Goal: Entertainment & Leisure: Consume media (video, audio)

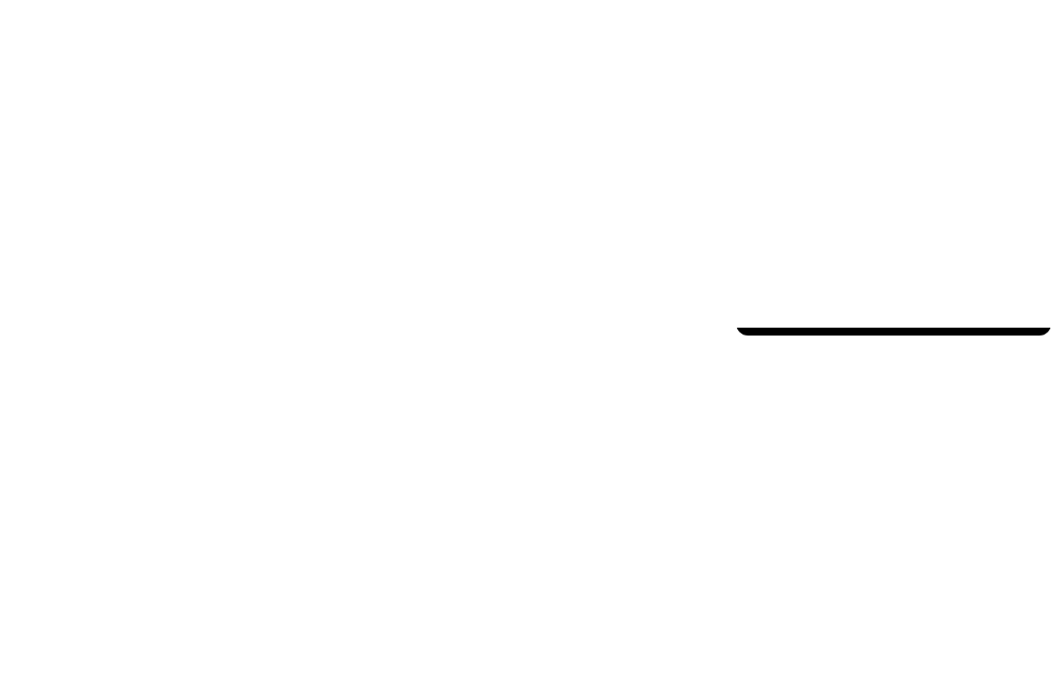
scroll to position [20, 0]
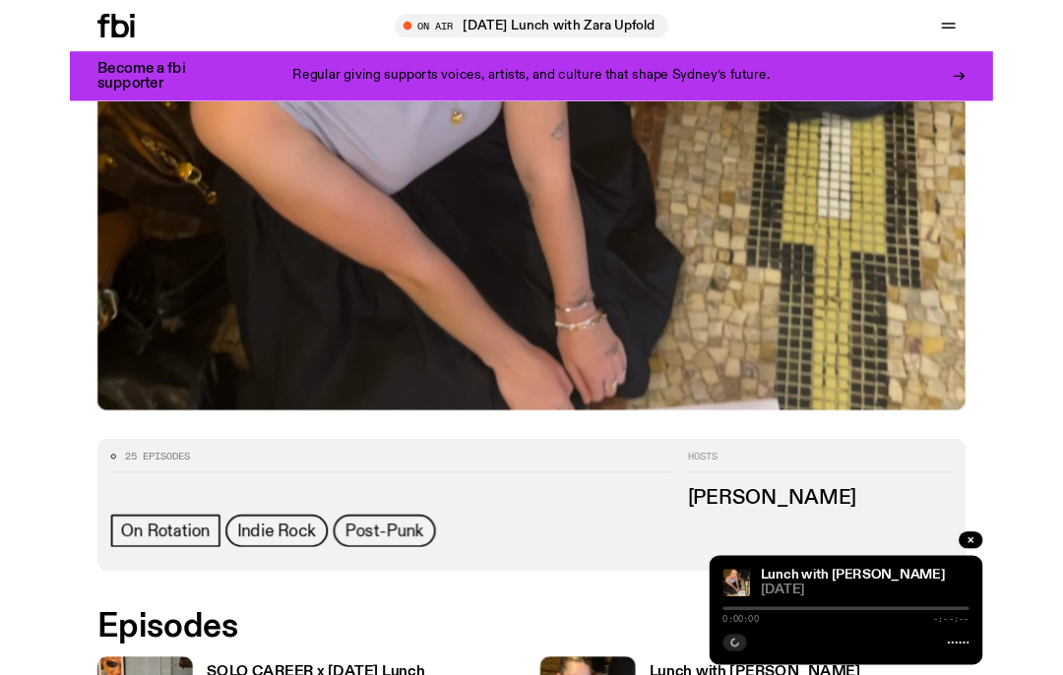
scroll to position [735, 0]
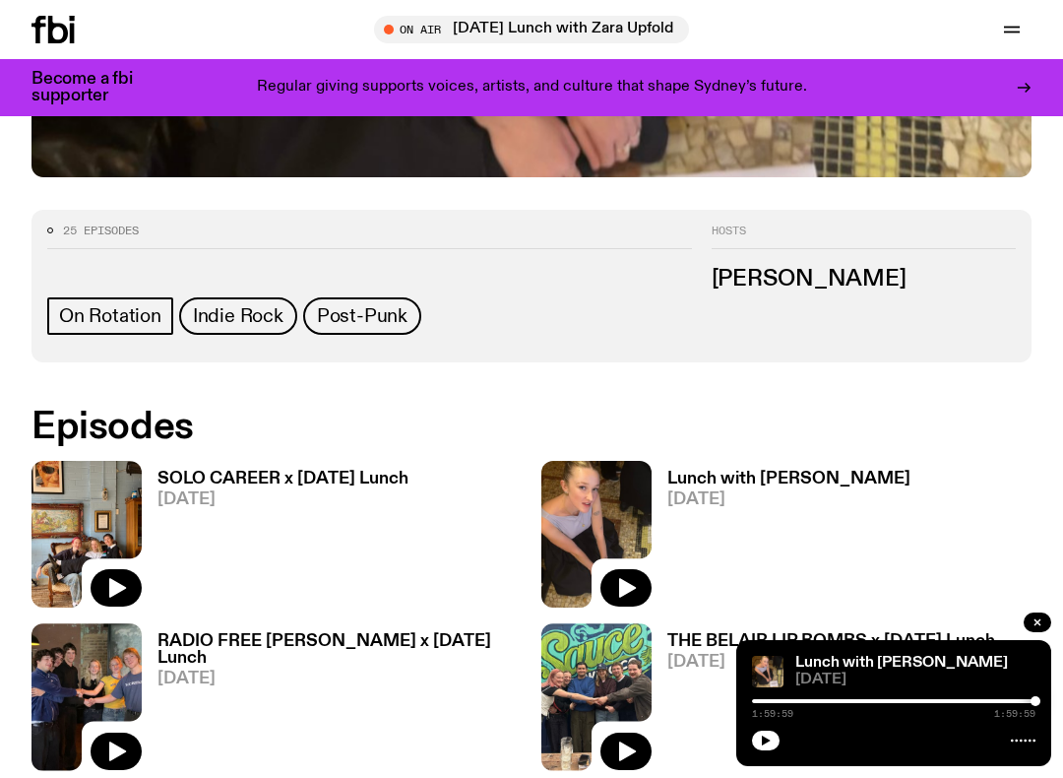
click at [86, 513] on img at bounding box center [86, 534] width 110 height 147
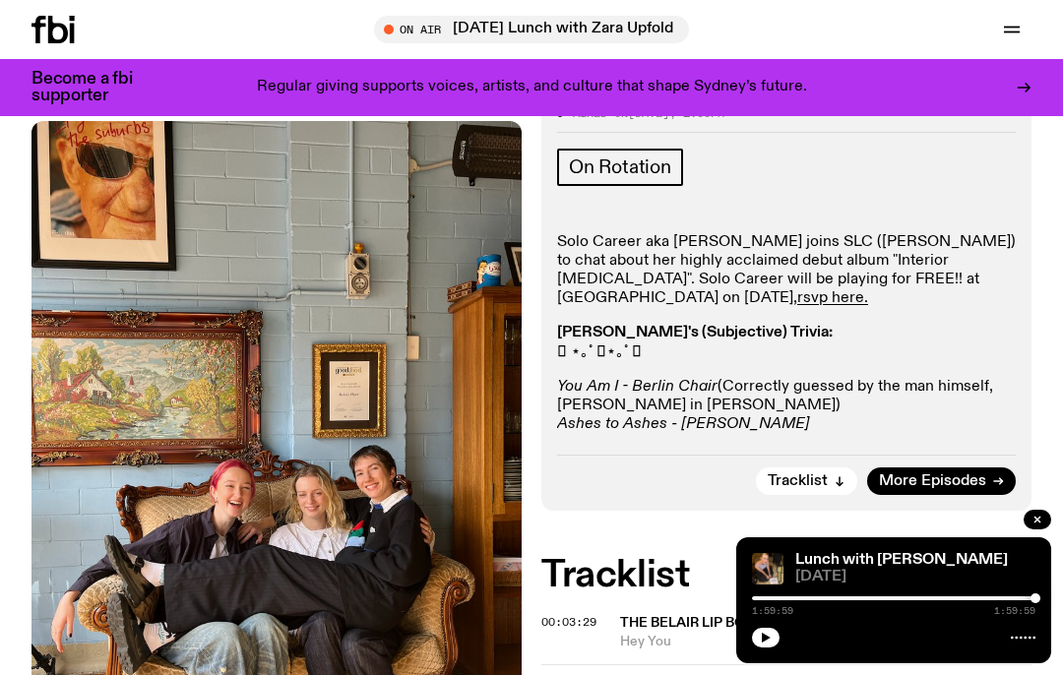
scroll to position [356, 0]
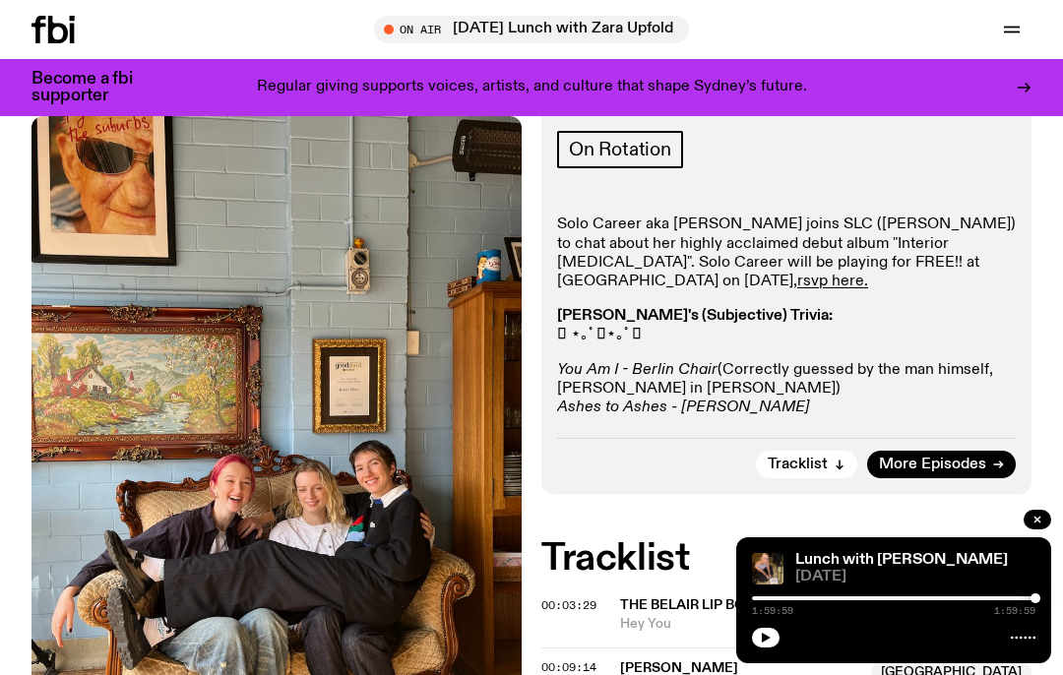
click at [1046, 526] on button "button" at bounding box center [1038, 520] width 28 height 20
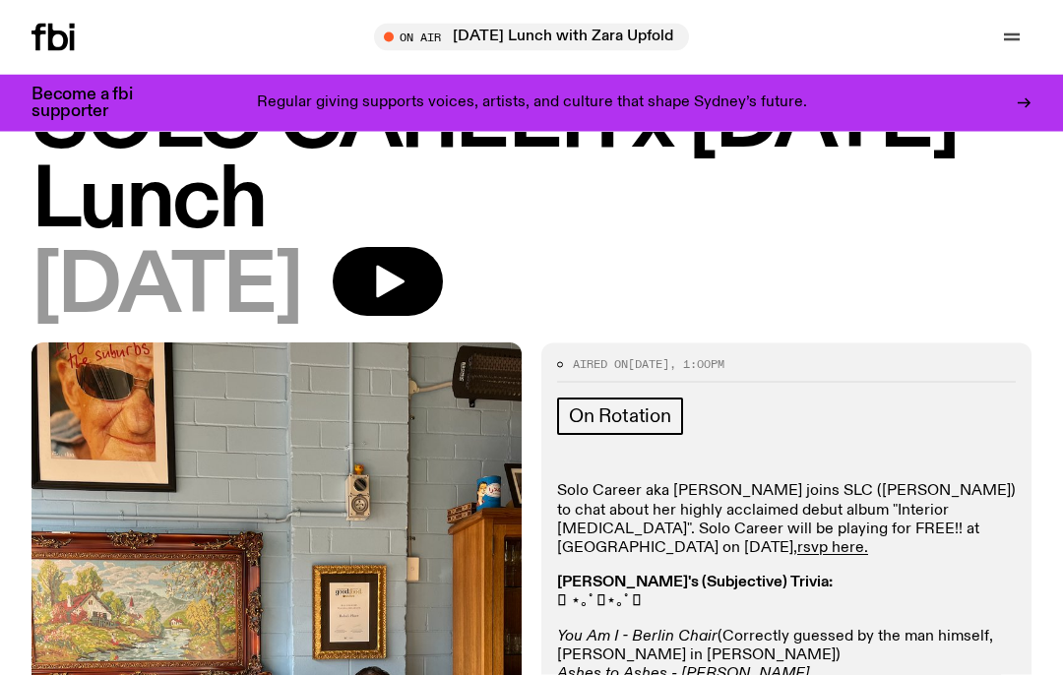
scroll to position [0, 0]
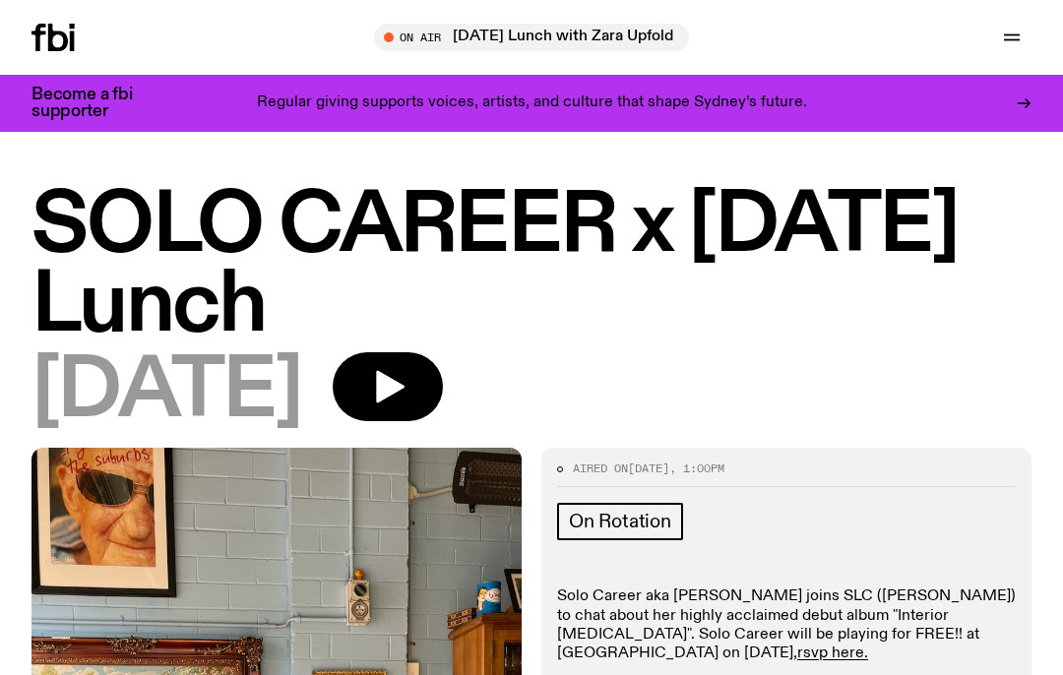
click at [405, 393] on icon "button" at bounding box center [390, 387] width 29 height 32
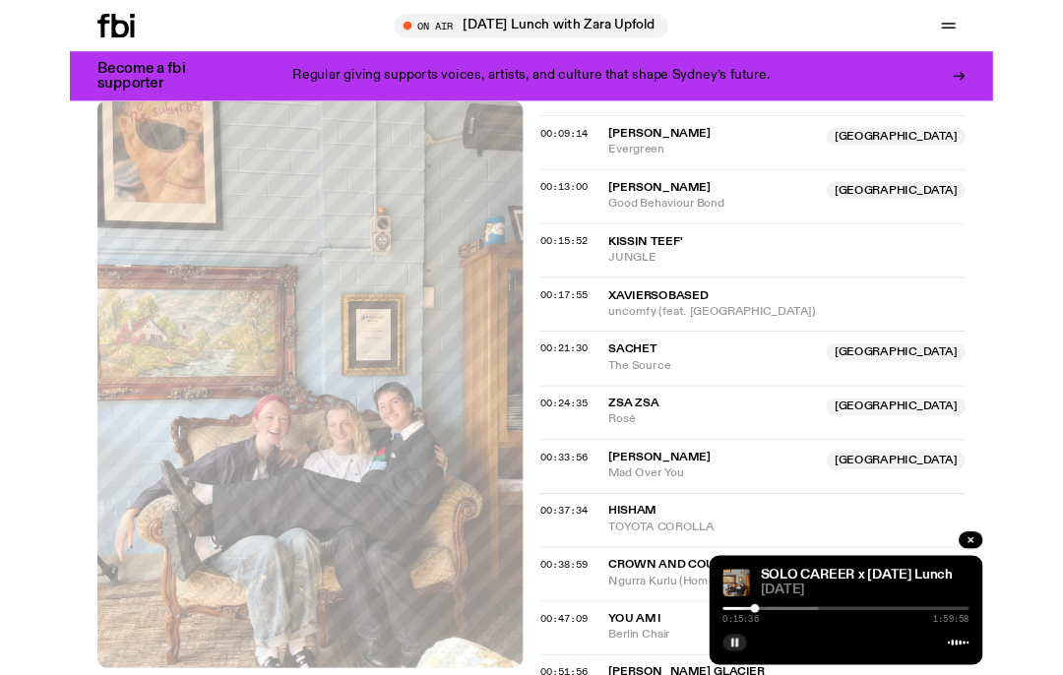
scroll to position [889, 0]
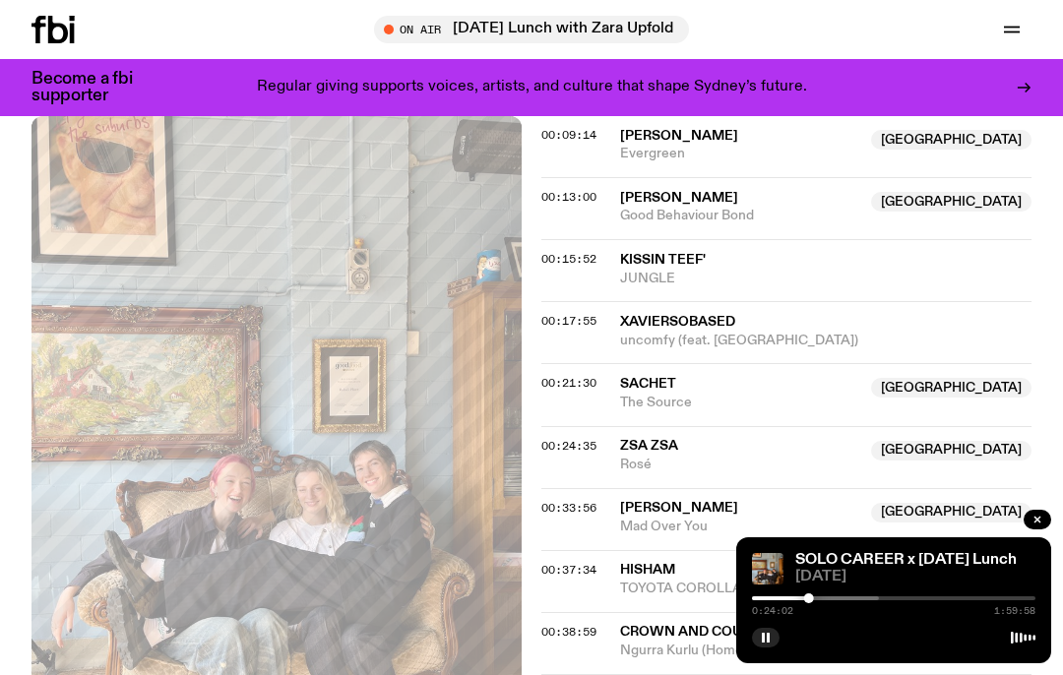
click at [766, 636] on icon "button" at bounding box center [766, 638] width 12 height 12
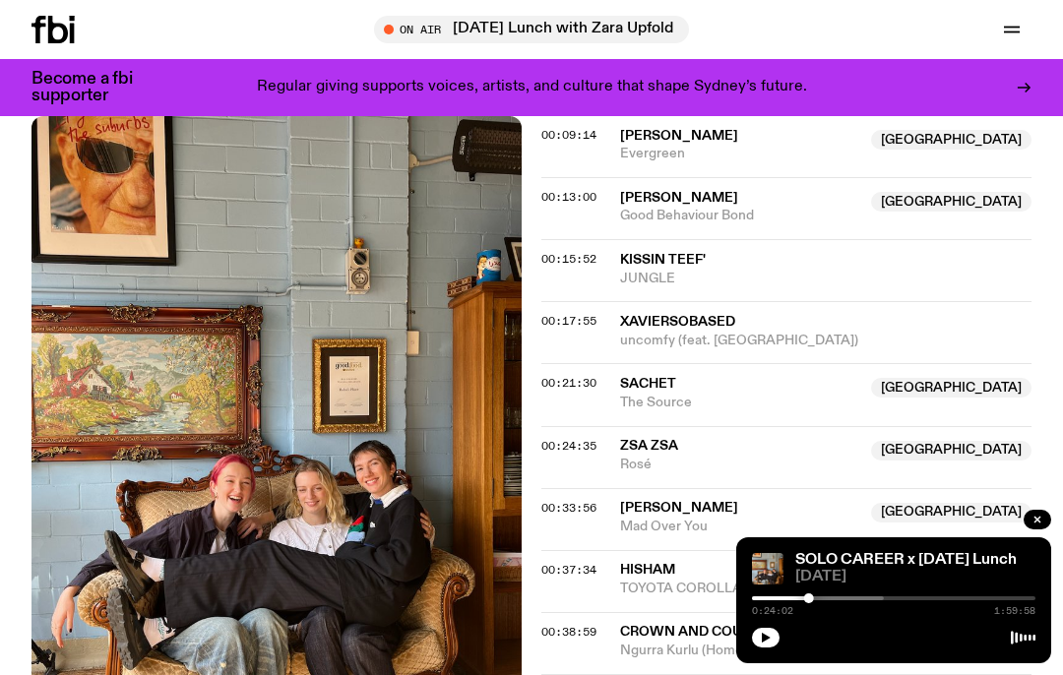
click at [769, 637] on icon "button" at bounding box center [766, 638] width 9 height 10
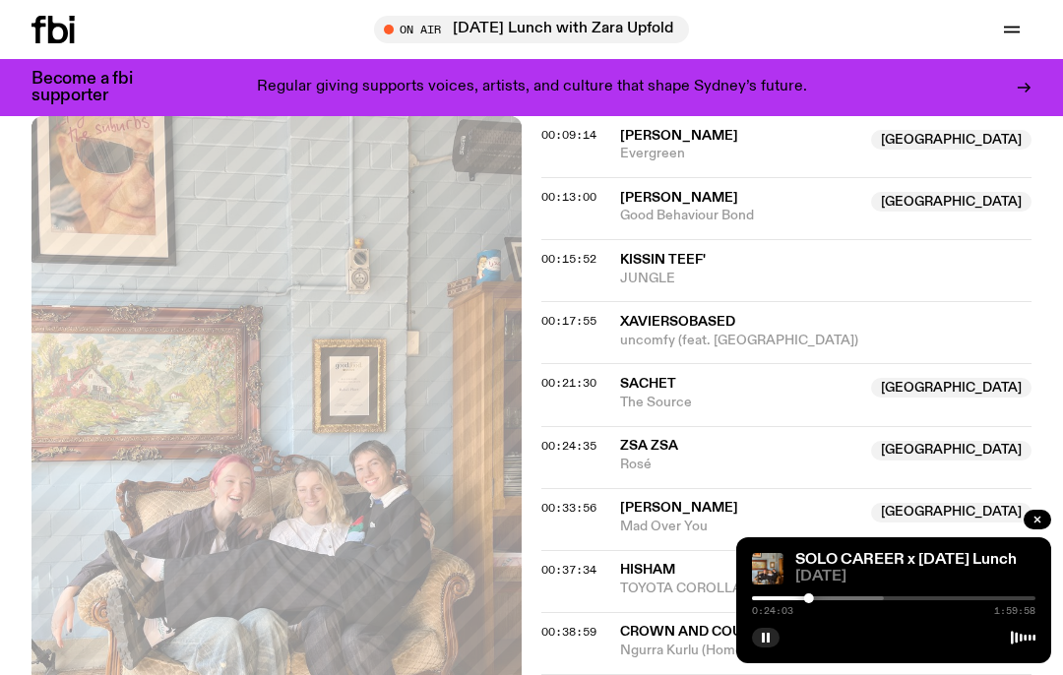
click at [773, 639] on button "button" at bounding box center [766, 638] width 28 height 20
click at [774, 638] on button "button" at bounding box center [766, 638] width 28 height 20
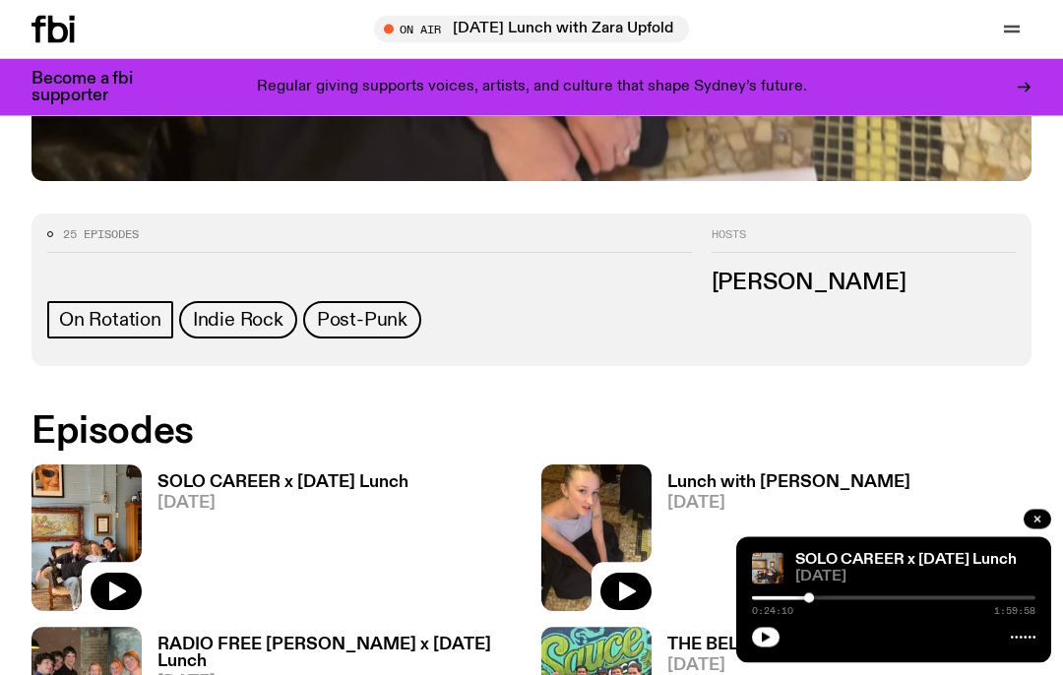
scroll to position [772, 0]
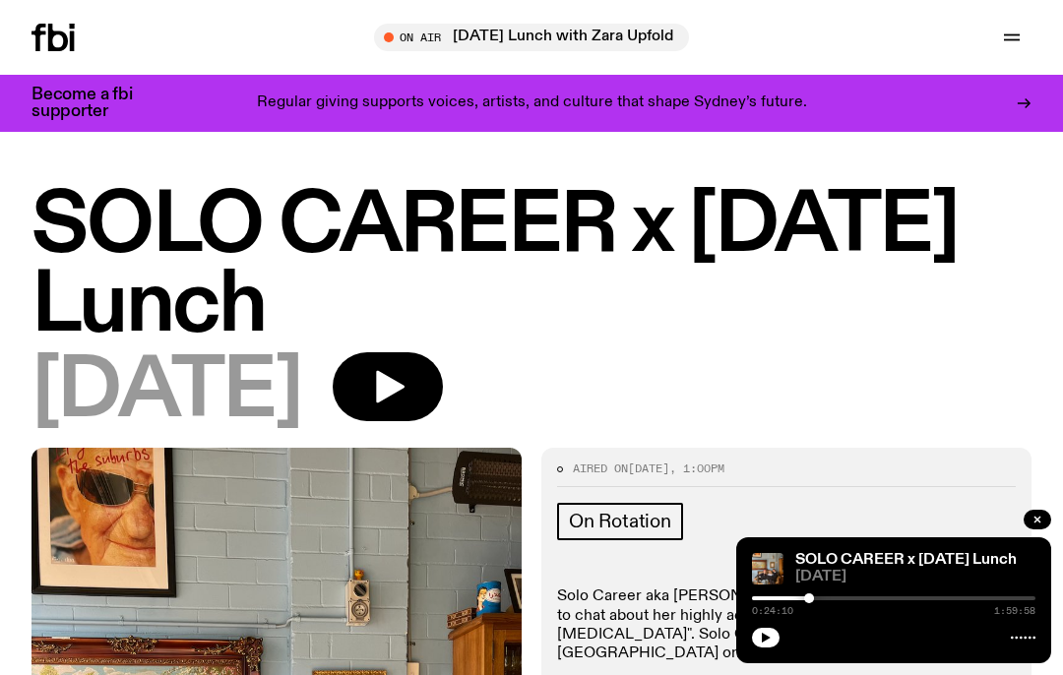
click at [1047, 522] on button "button" at bounding box center [1038, 520] width 28 height 20
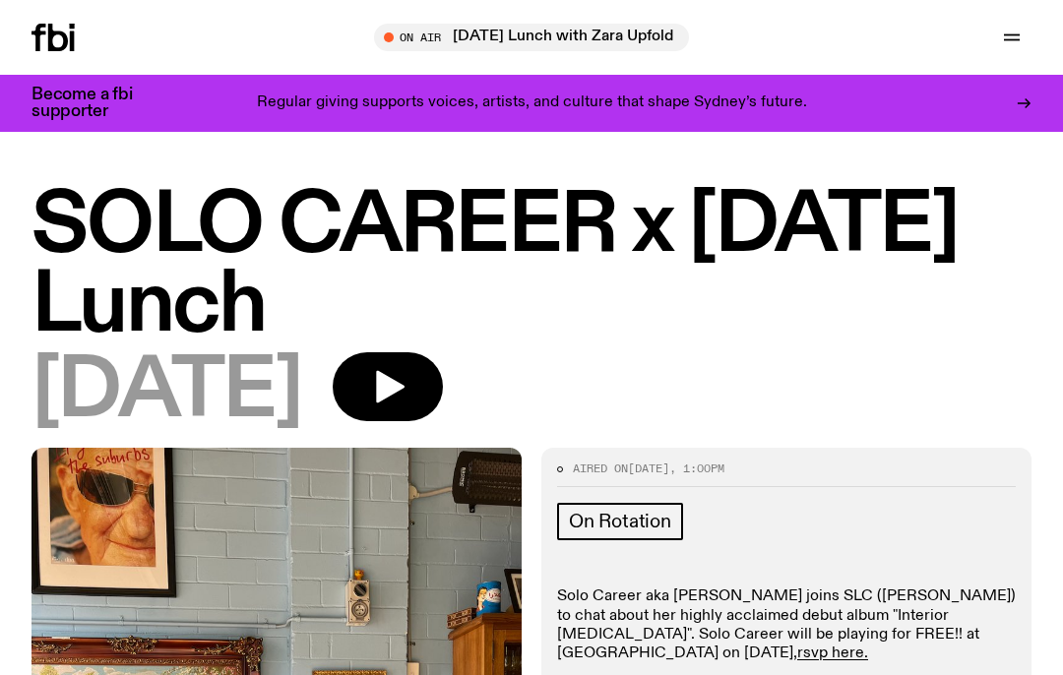
click at [407, 393] on icon "button" at bounding box center [387, 386] width 39 height 39
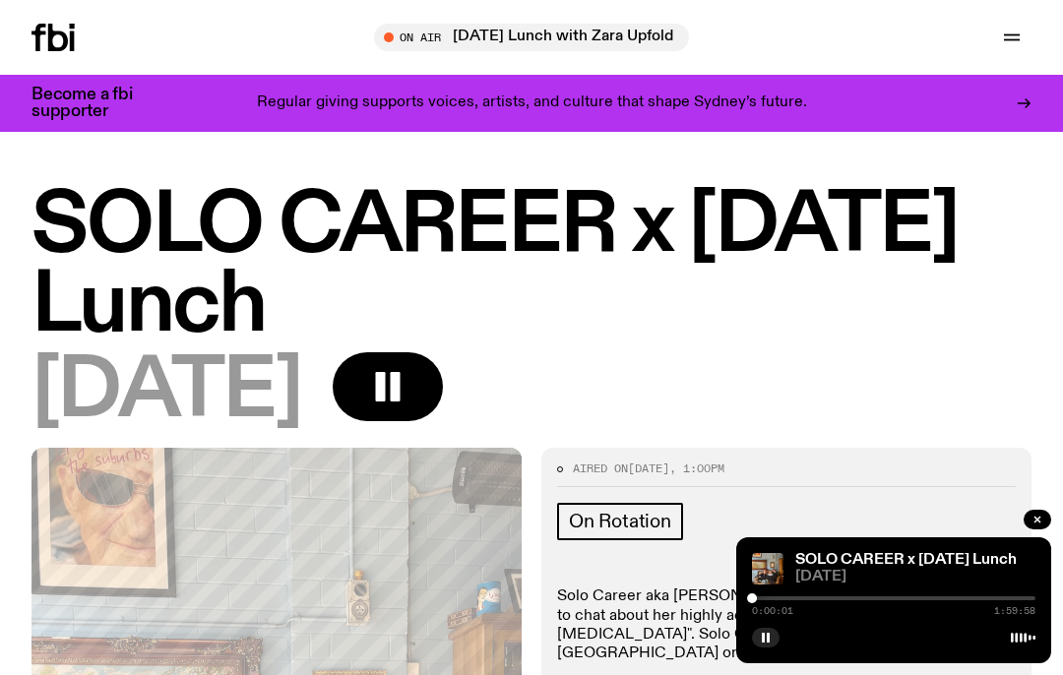
click at [754, 594] on div at bounding box center [752, 599] width 10 height 10
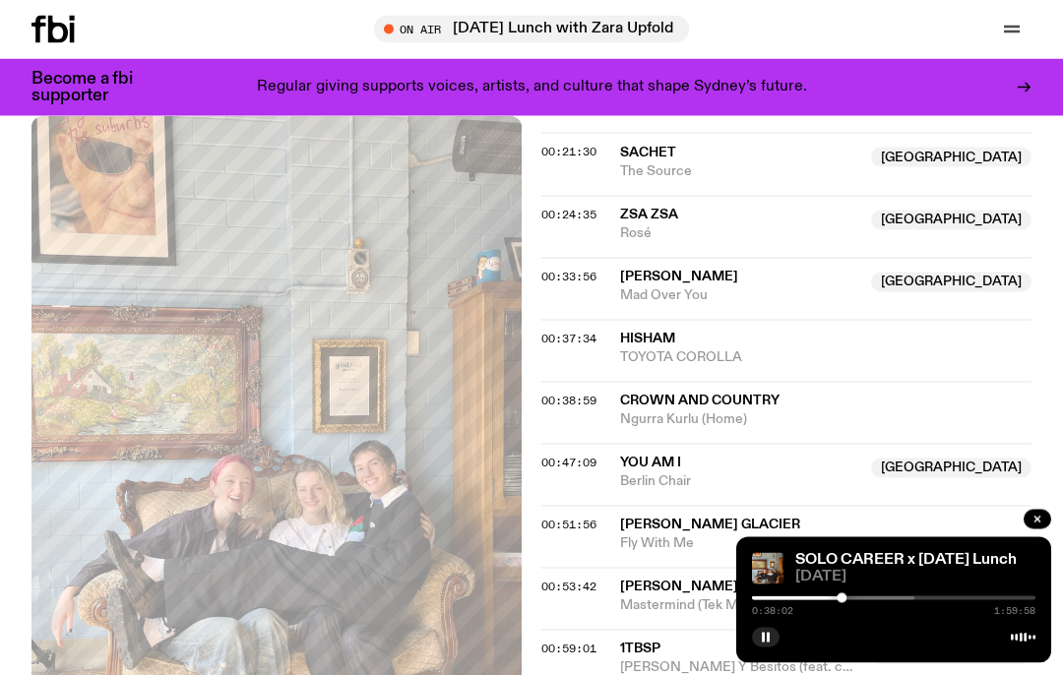
scroll to position [1119, 0]
click at [772, 636] on button "button" at bounding box center [766, 638] width 28 height 20
